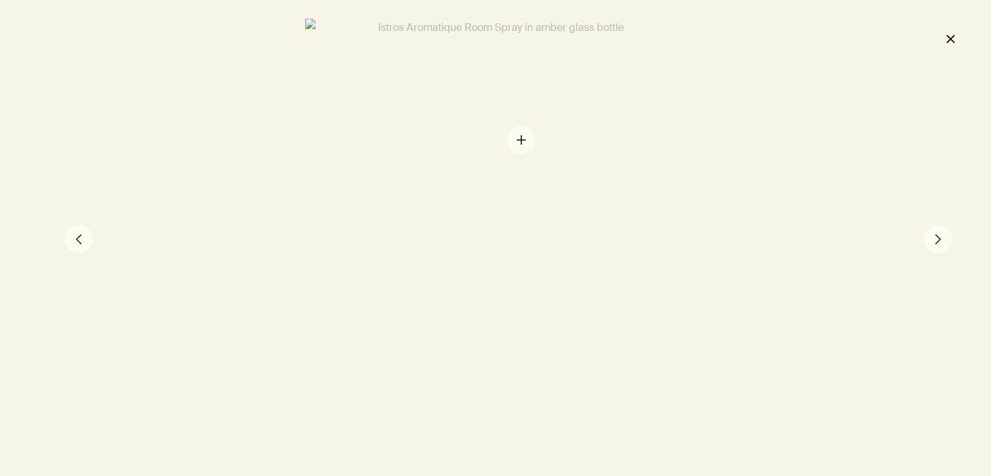
click at [520, 137] on div at bounding box center [495, 238] width 381 height 439
click at [947, 38] on button "close" at bounding box center [949, 39] width 15 height 22
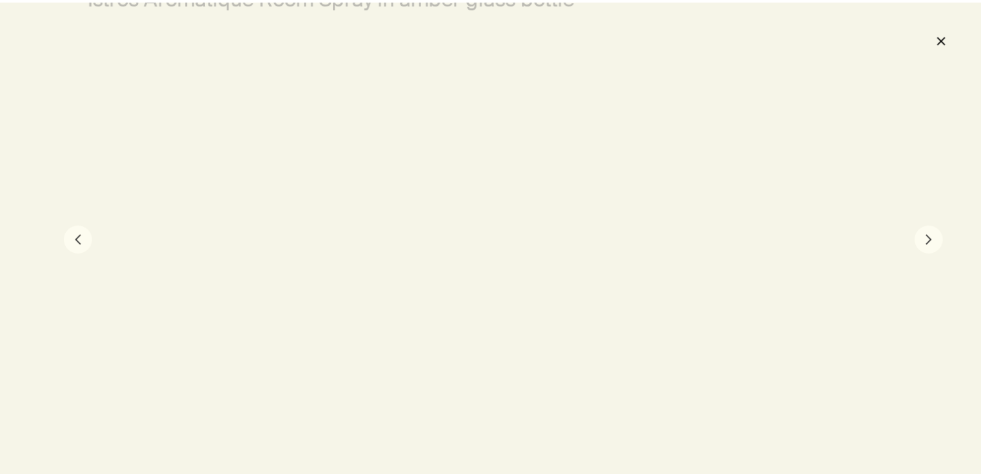
scroll to position [310, 0]
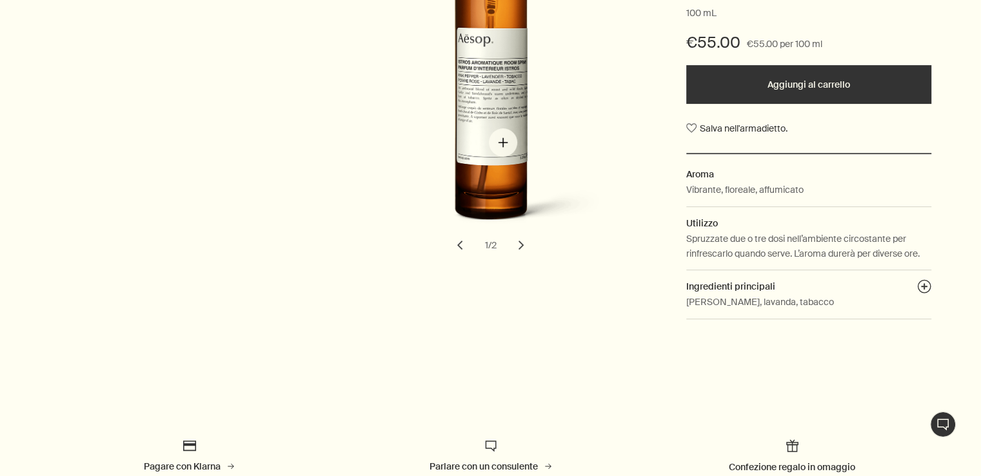
click at [503, 143] on img "Istros Aromatique Room Spray" at bounding box center [495, 79] width 284 height 327
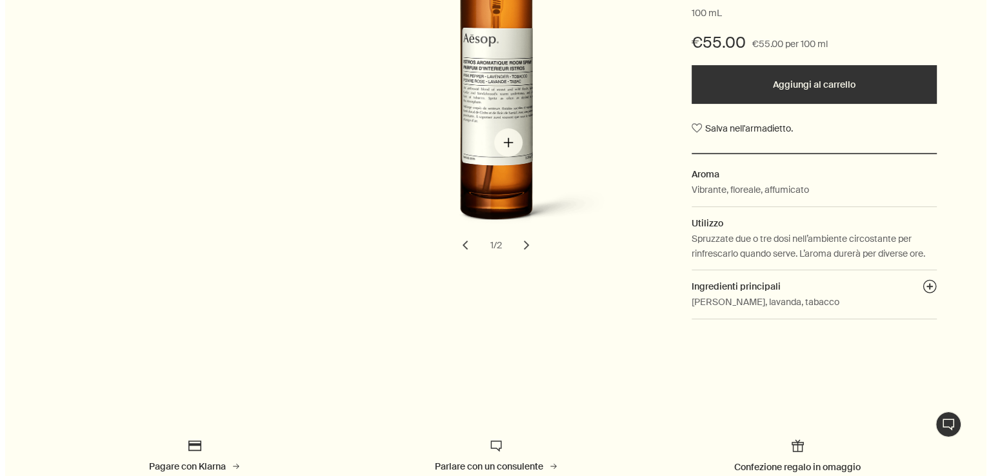
scroll to position [0, 0]
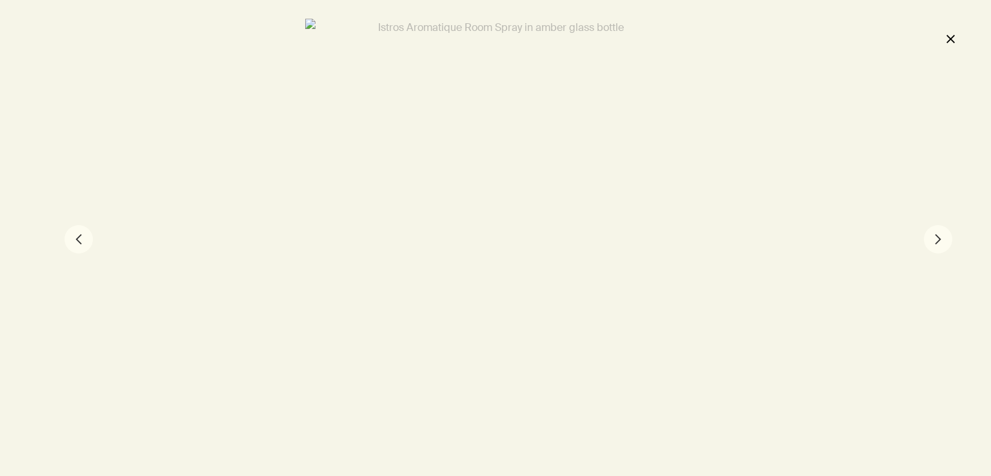
click at [931, 246] on button "chevron" at bounding box center [938, 239] width 28 height 28
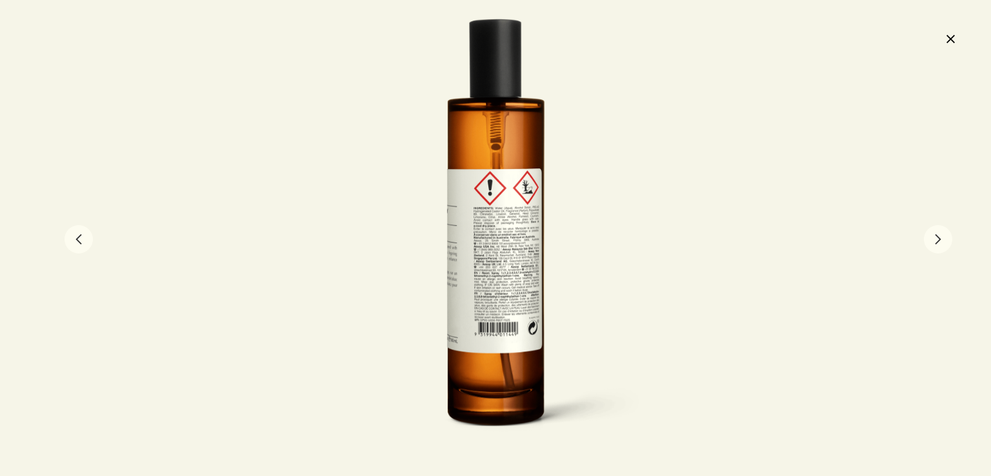
click at [929, 243] on button "chevron" at bounding box center [938, 239] width 28 height 28
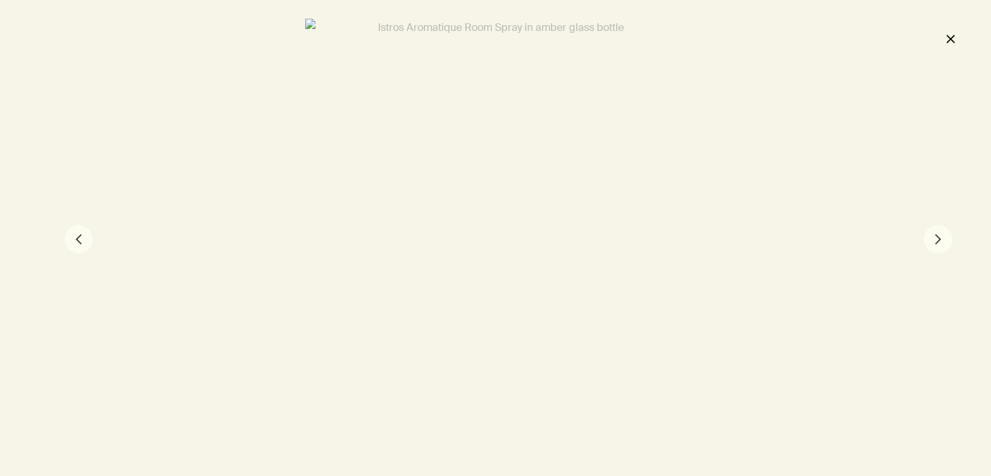
drag, startPoint x: 949, startPoint y: 39, endPoint x: 953, endPoint y: 32, distance: 8.7
click at [953, 32] on button "close" at bounding box center [949, 39] width 15 height 22
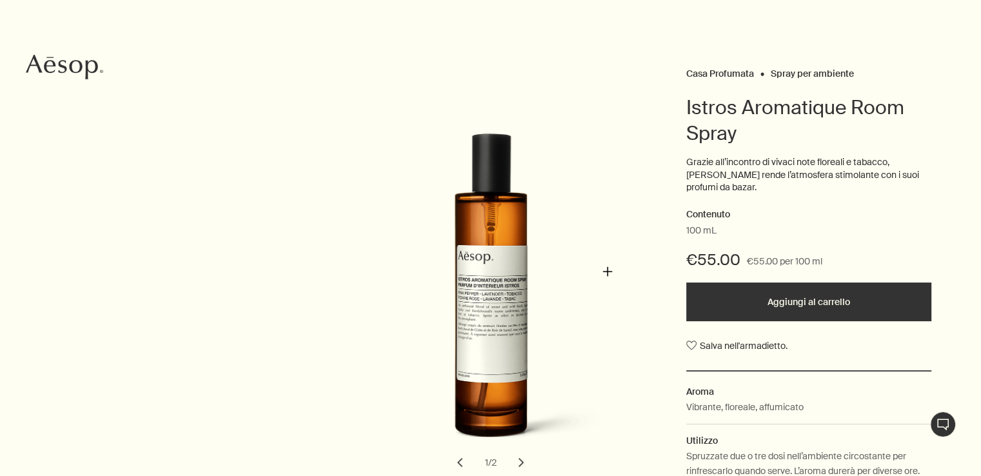
scroll to position [193, 0]
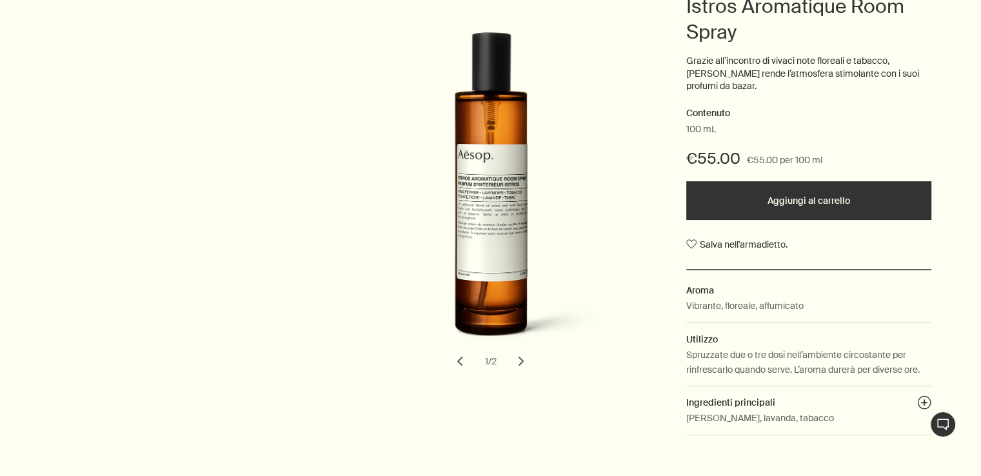
click at [523, 354] on button "chevron" at bounding box center [521, 361] width 28 height 28
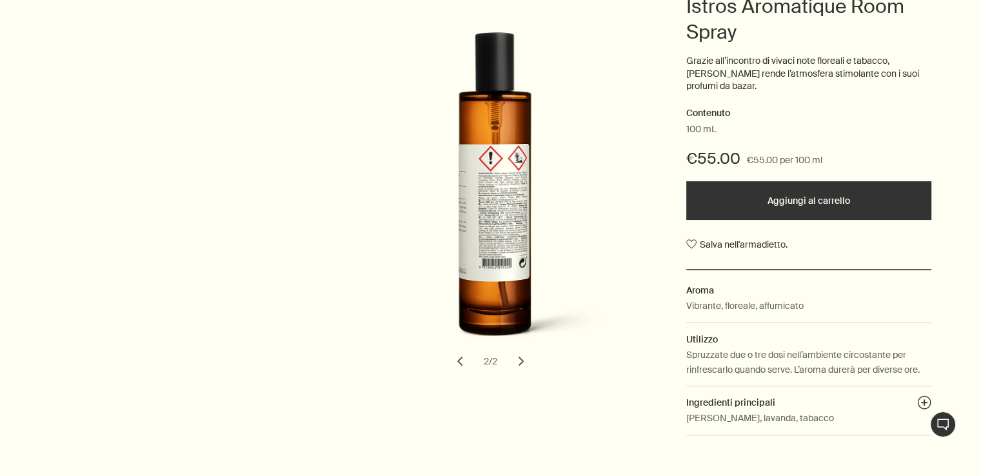
click at [518, 357] on button "chevron" at bounding box center [521, 361] width 28 height 28
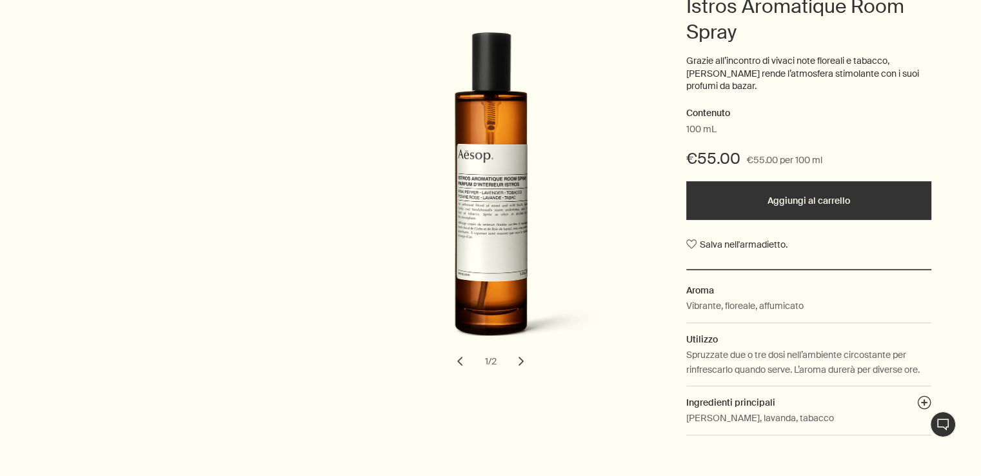
click at [519, 357] on button "chevron" at bounding box center [521, 361] width 28 height 28
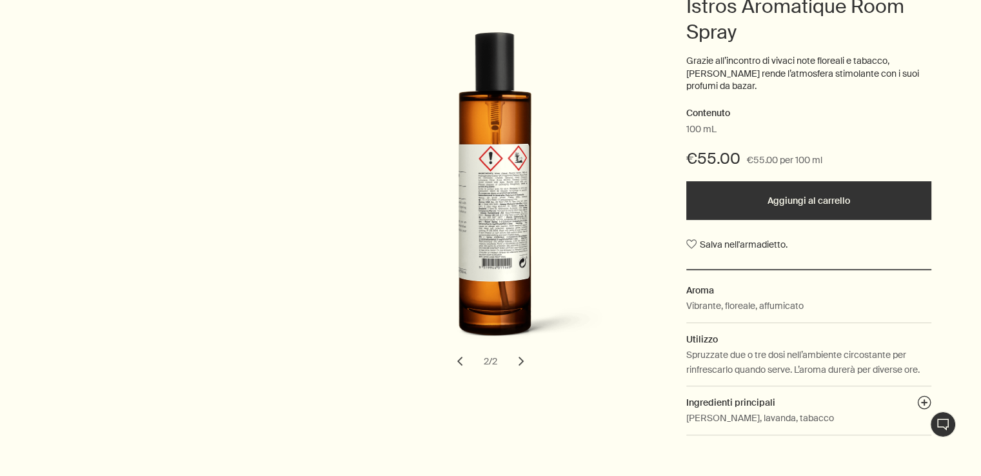
click at [521, 357] on button "chevron" at bounding box center [521, 361] width 28 height 28
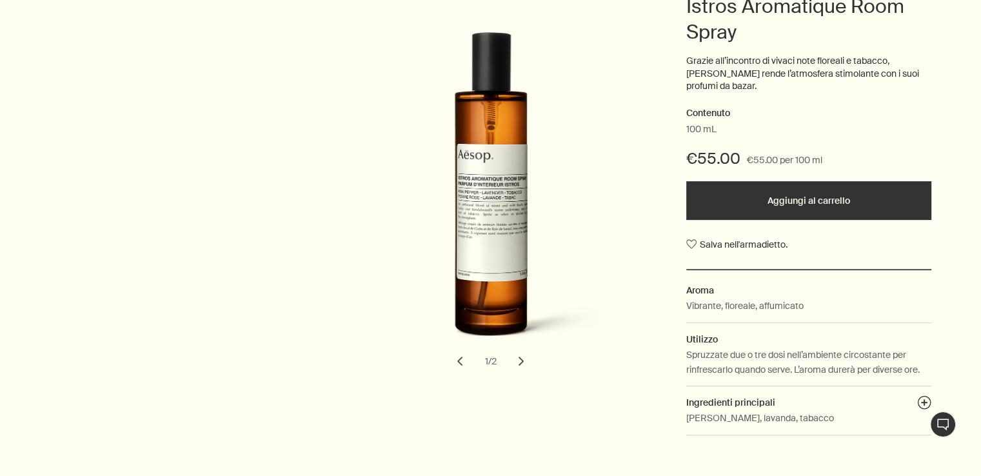
click at [521, 357] on button "chevron" at bounding box center [521, 361] width 28 height 28
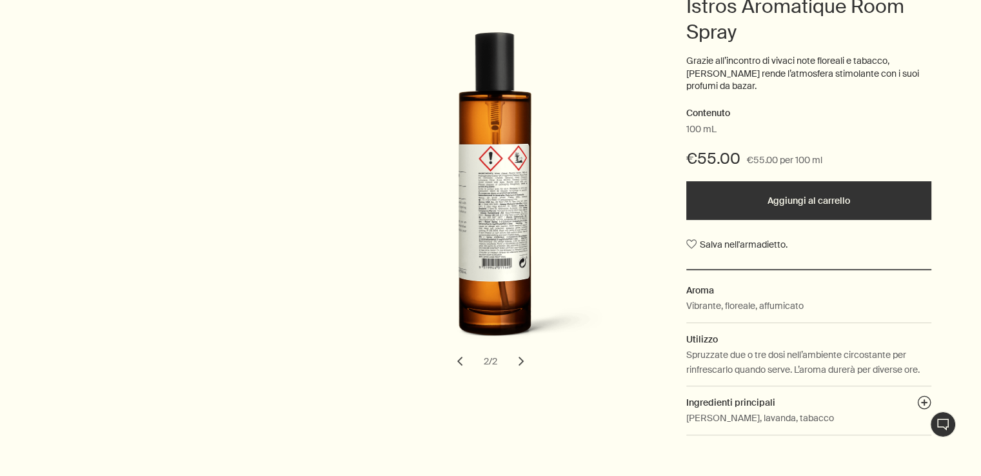
click at [522, 357] on button "chevron" at bounding box center [521, 361] width 28 height 28
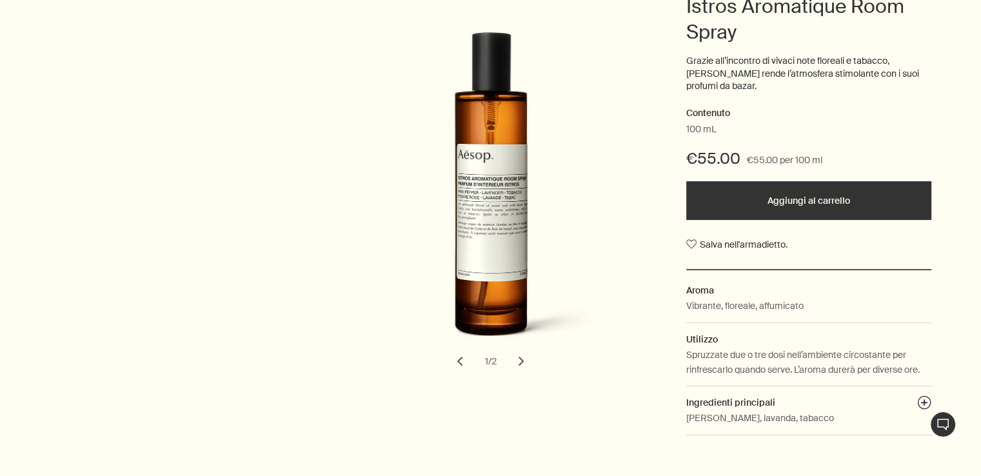
click at [526, 351] on button "chevron" at bounding box center [521, 361] width 28 height 28
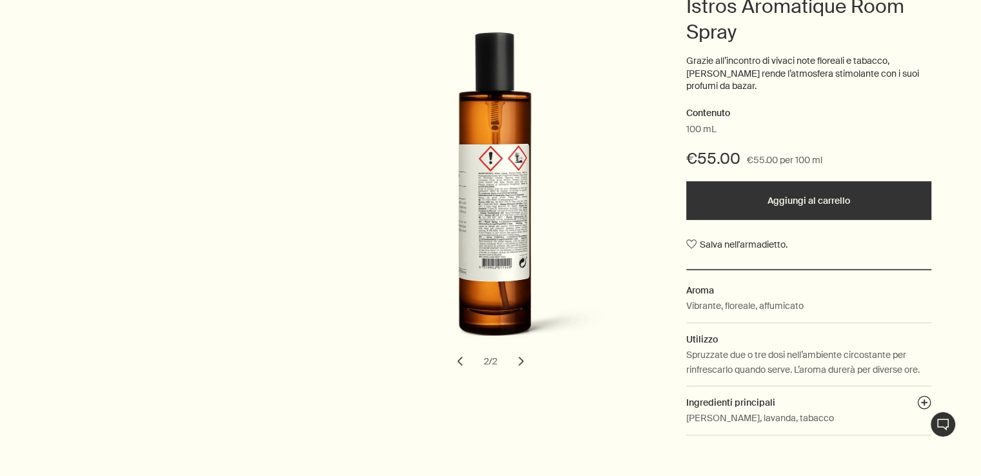
click at [463, 349] on button "chevron" at bounding box center [460, 361] width 28 height 28
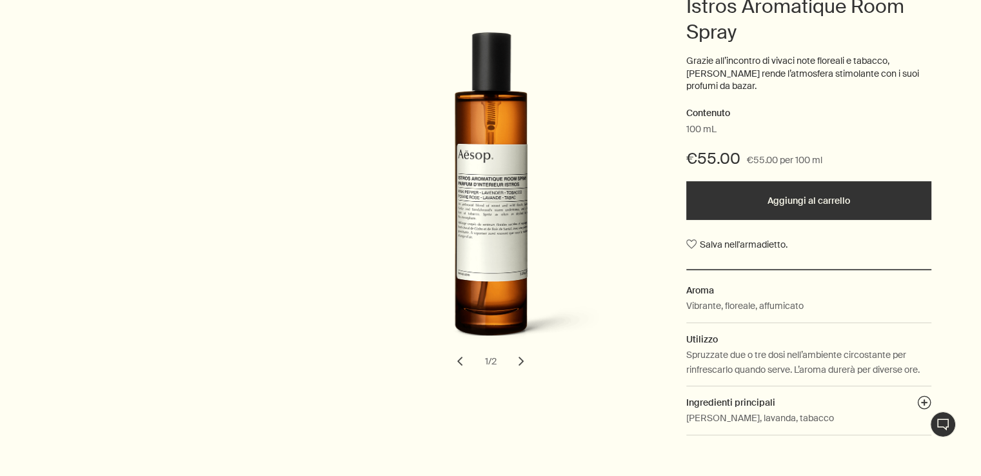
click at [518, 349] on button "chevron" at bounding box center [521, 361] width 28 height 28
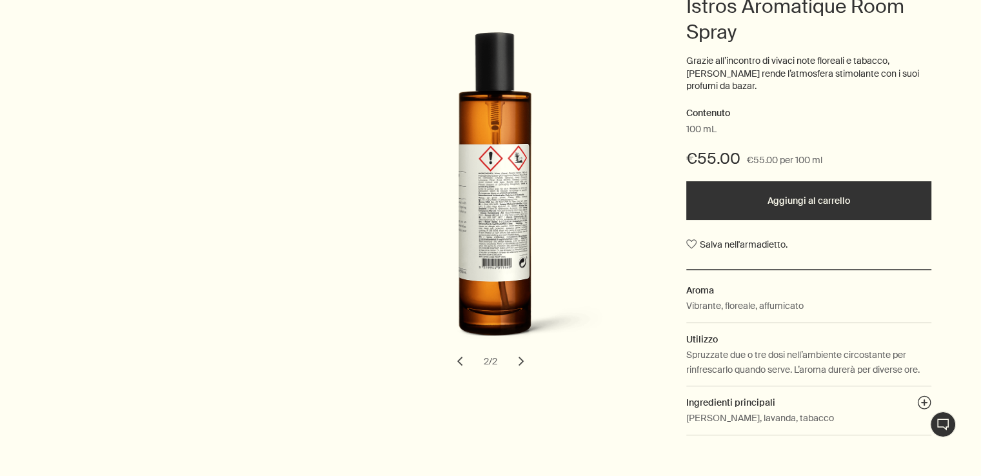
click at [463, 349] on button "chevron" at bounding box center [460, 361] width 28 height 28
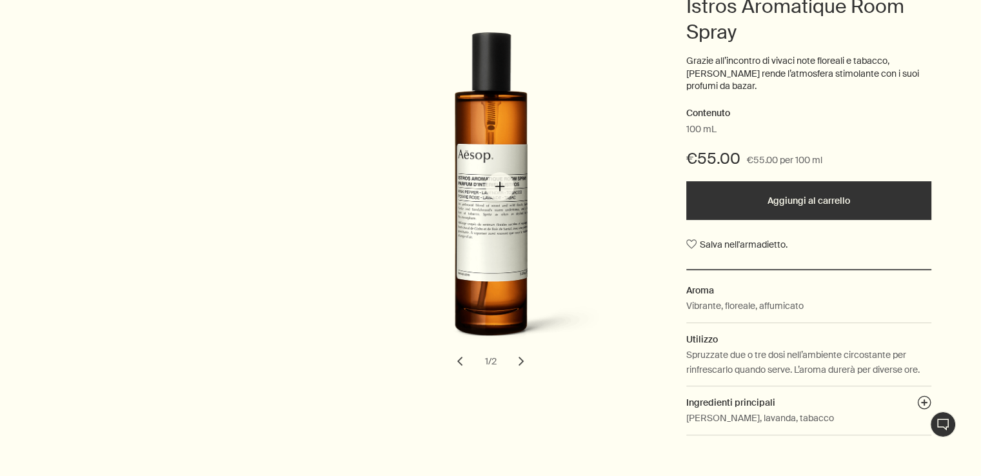
click at [500, 186] on img "Istros Aromatique Room Spray" at bounding box center [495, 195] width 284 height 327
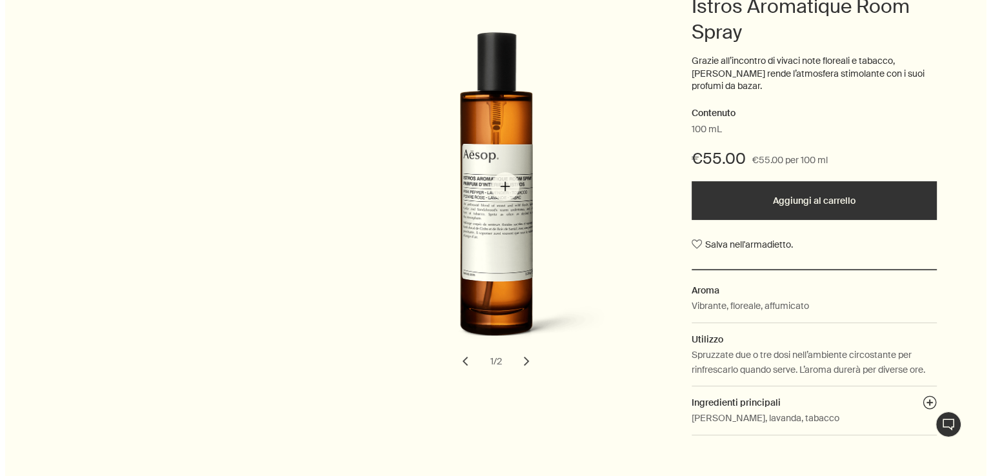
scroll to position [0, 0]
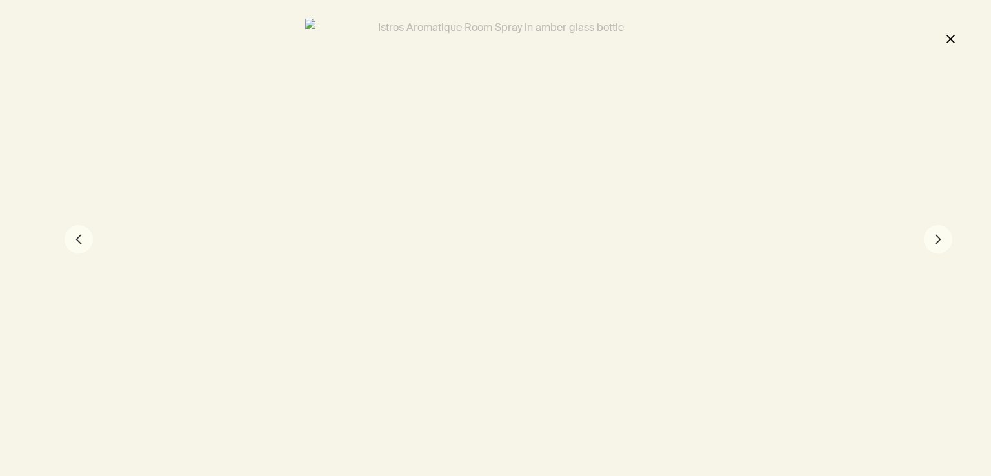
click at [949, 32] on button "close" at bounding box center [949, 39] width 15 height 22
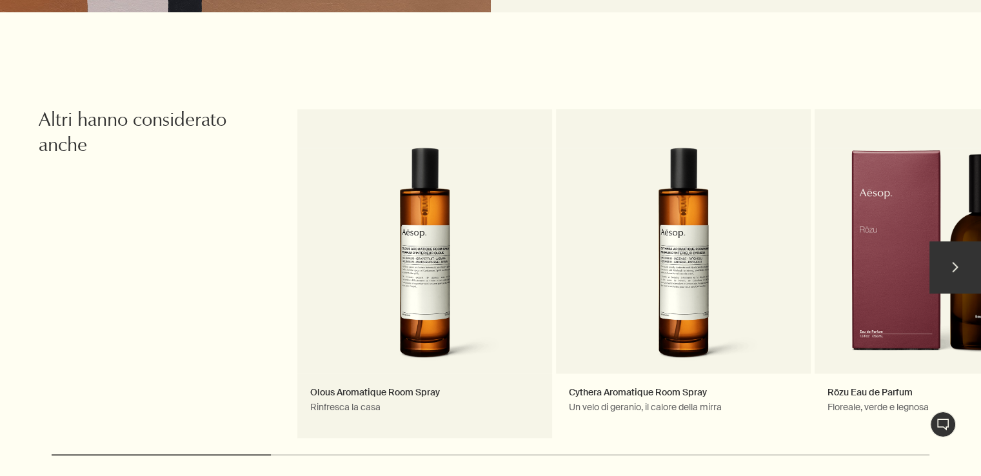
scroll to position [1406, 0]
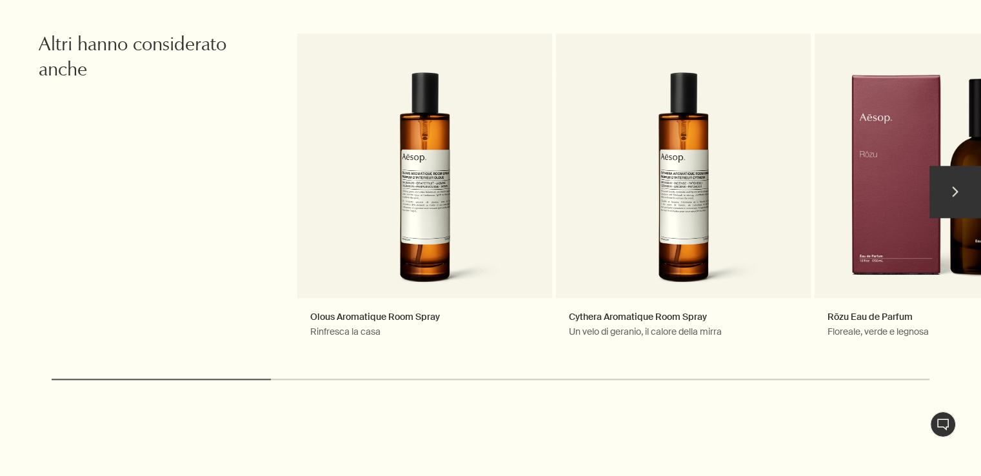
click at [947, 181] on button "chevron" at bounding box center [955, 192] width 52 height 52
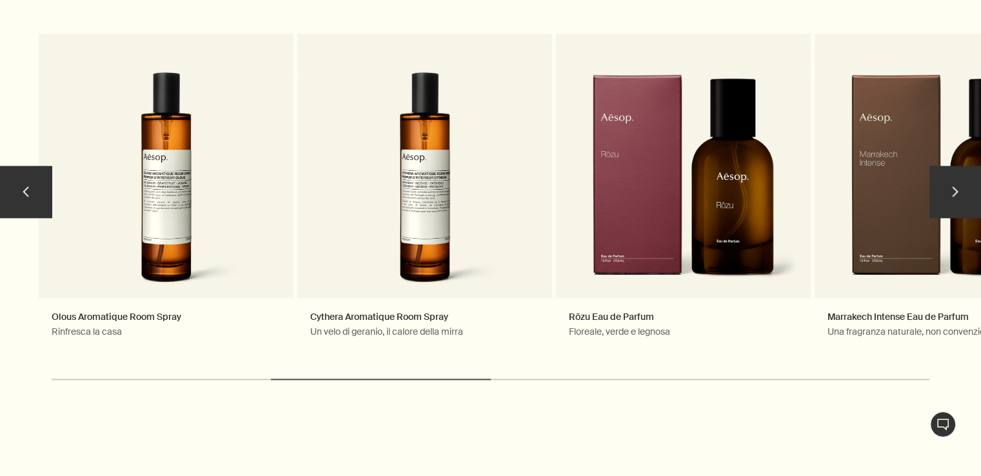
click at [955, 166] on button "chevron" at bounding box center [955, 192] width 52 height 52
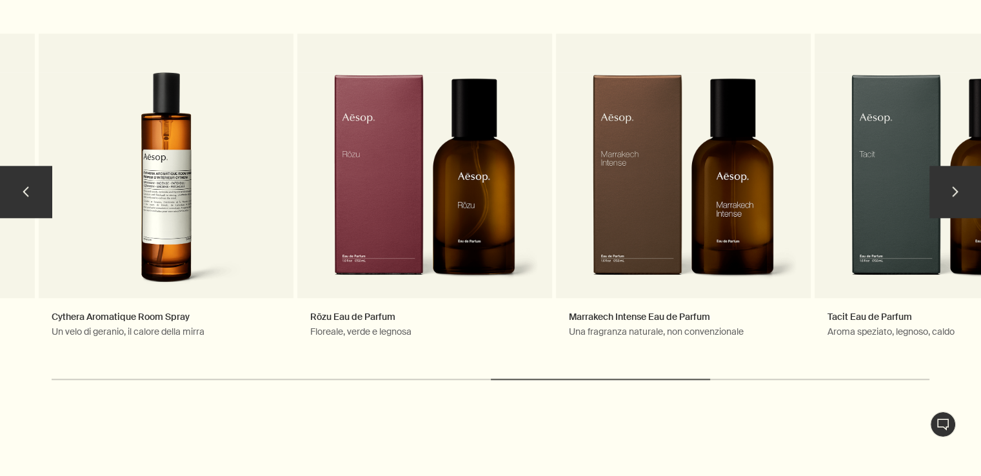
click at [939, 172] on button "chevron" at bounding box center [955, 192] width 52 height 52
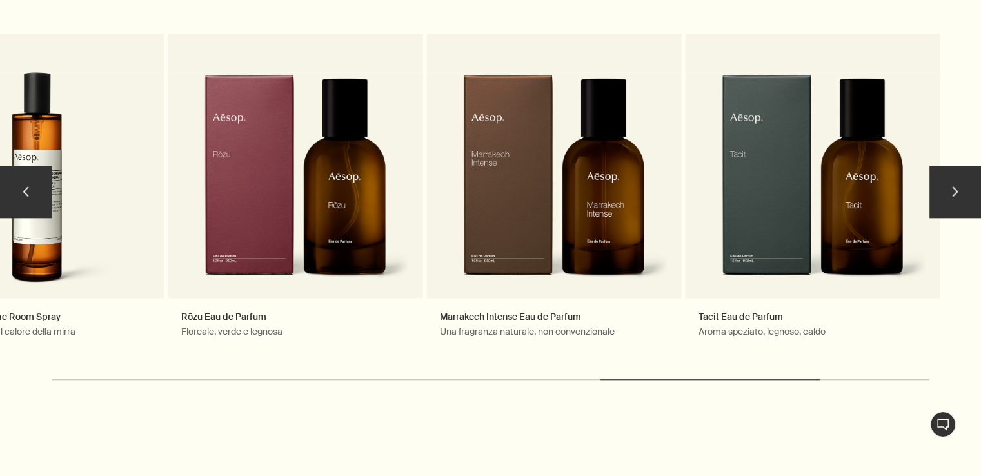
click at [937, 172] on button "chevron" at bounding box center [955, 192] width 52 height 52
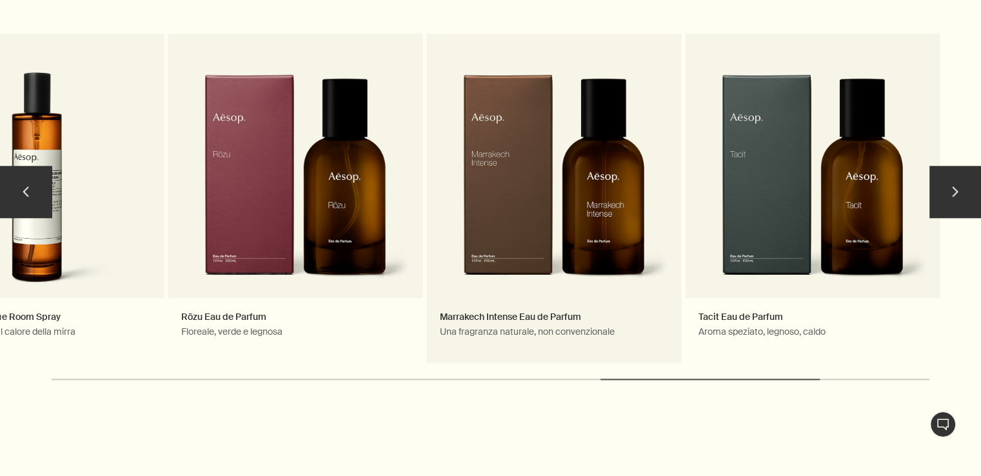
click at [640, 170] on link "Marrakech Intense Eau de Parfum Una fragranza naturale, non convenzionale" at bounding box center [554, 198] width 255 height 329
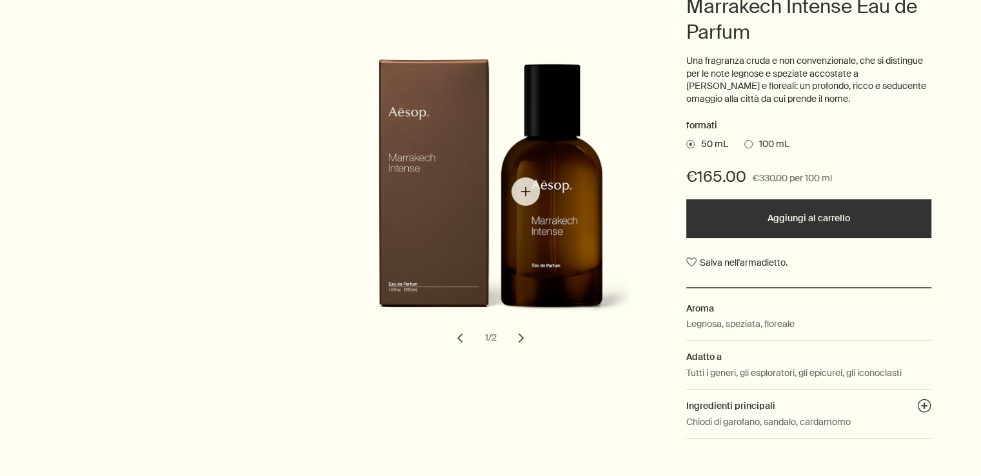
click at [527, 190] on img "Marrakech Intense Eau de Parfum" at bounding box center [495, 197] width 284 height 277
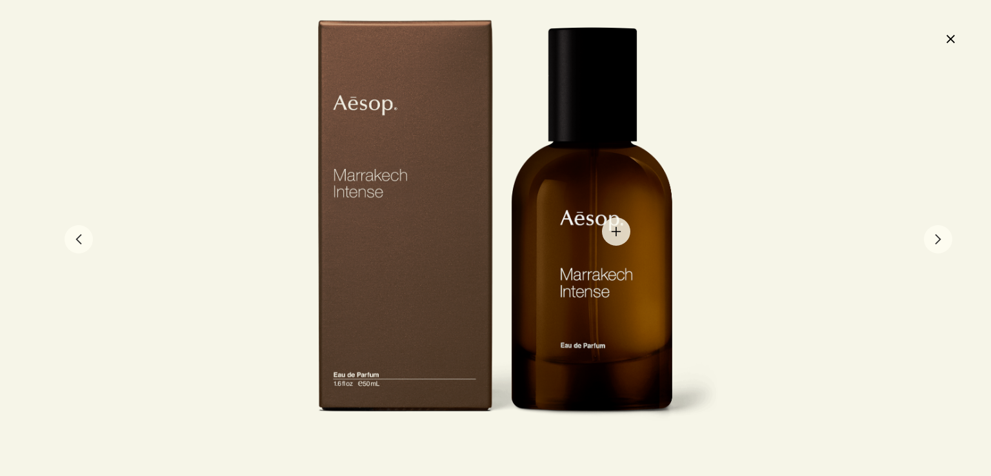
click at [616, 232] on div at bounding box center [495, 238] width 450 height 439
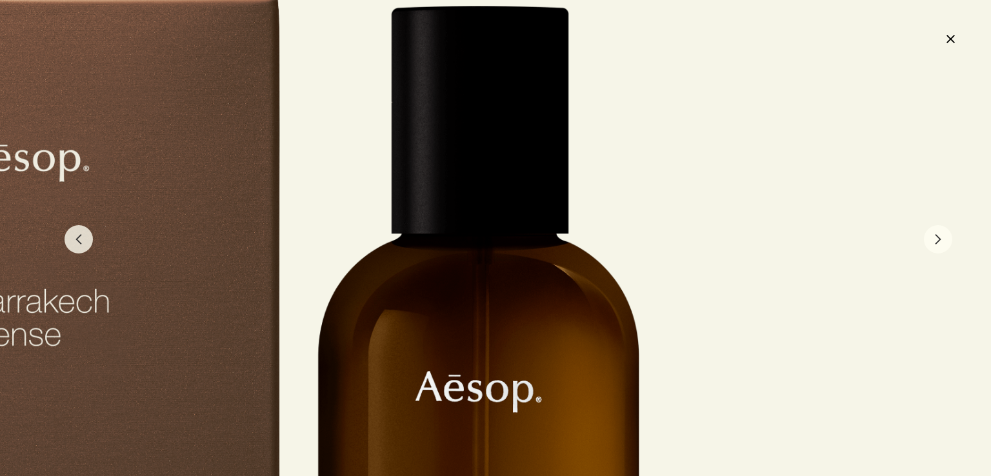
click at [947, 37] on button "close" at bounding box center [949, 39] width 15 height 22
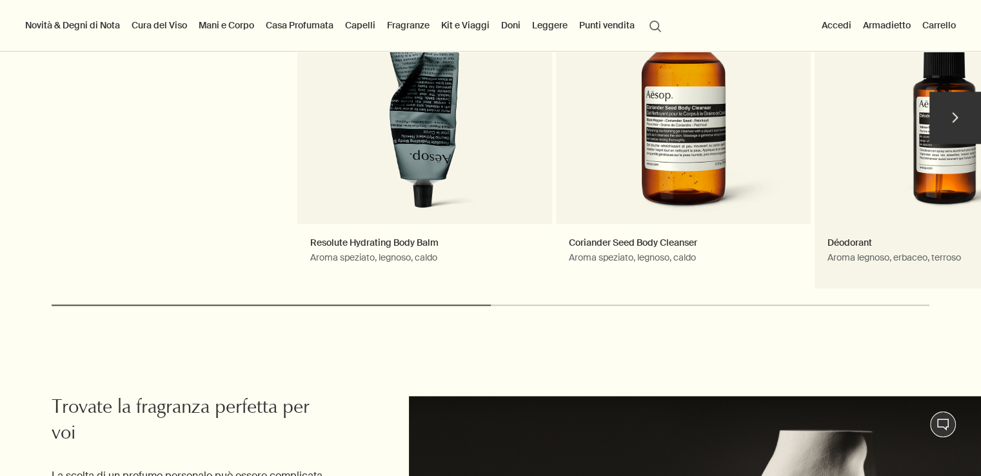
scroll to position [1419, 0]
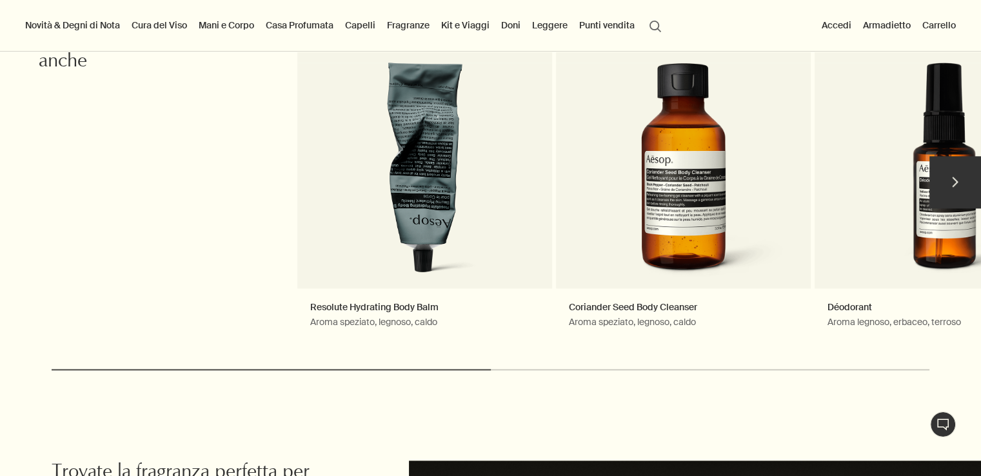
click at [955, 179] on button "chevron" at bounding box center [955, 182] width 52 height 52
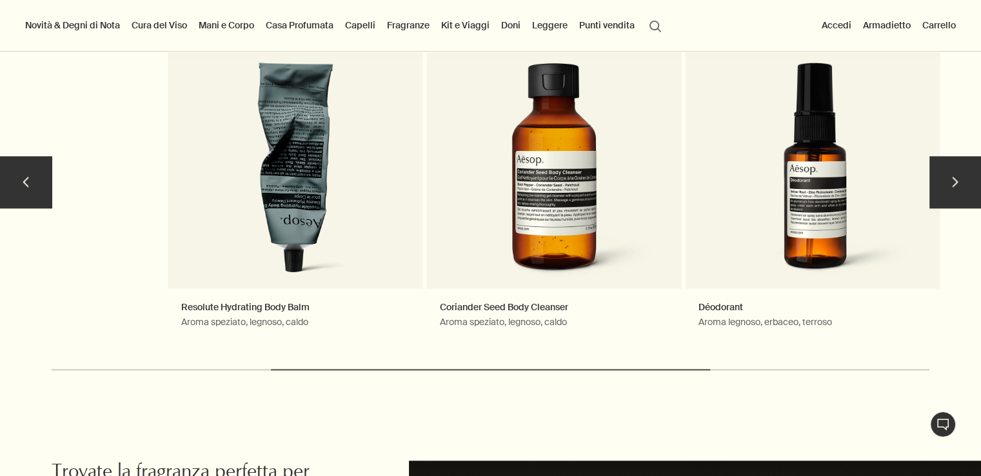
click at [955, 179] on button "chevron" at bounding box center [955, 182] width 52 height 52
click at [953, 179] on button "chevron" at bounding box center [955, 182] width 52 height 52
click at [945, 181] on button "chevron" at bounding box center [955, 182] width 52 height 52
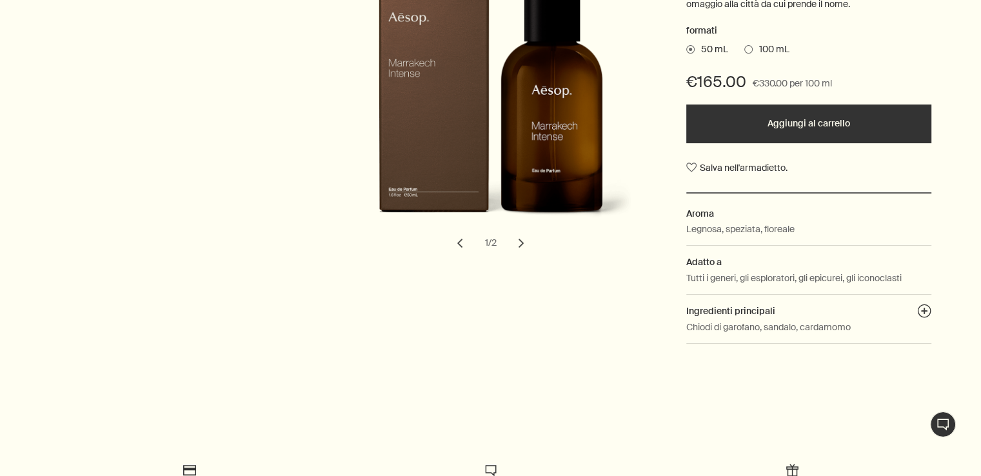
scroll to position [0, 0]
